Goal: Information Seeking & Learning: Find specific fact

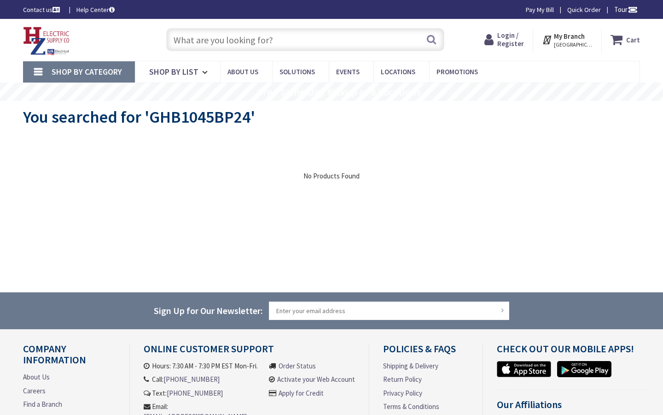
type input "[GEOGRAPHIC_DATA] World [GEOGRAPHIC_DATA], [STREET_ADDRESS]"
